Goal: Transaction & Acquisition: Purchase product/service

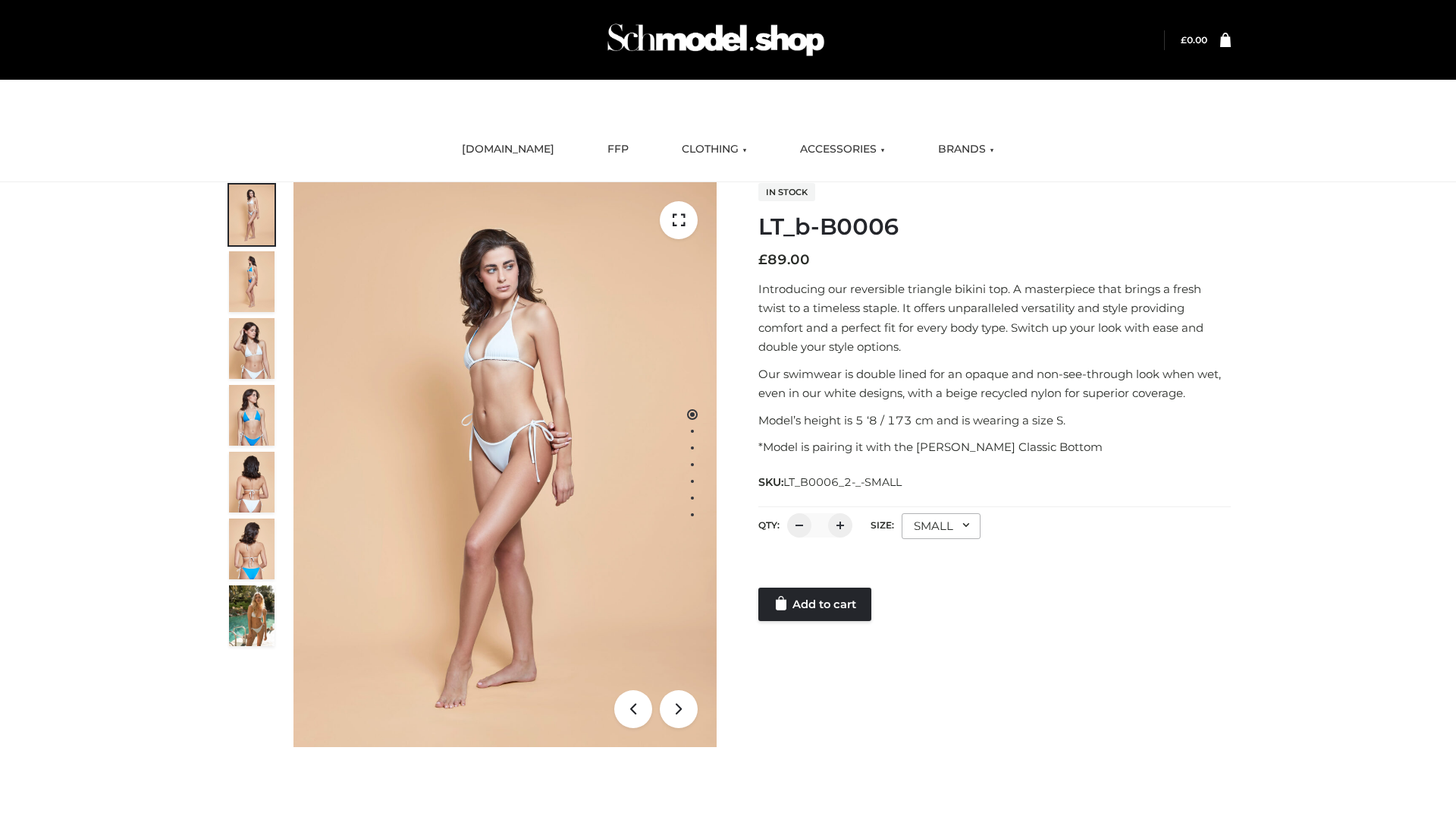
click at [816, 604] on link "Add to cart" at bounding box center [815, 604] width 113 height 33
